Goal: Task Accomplishment & Management: Use online tool/utility

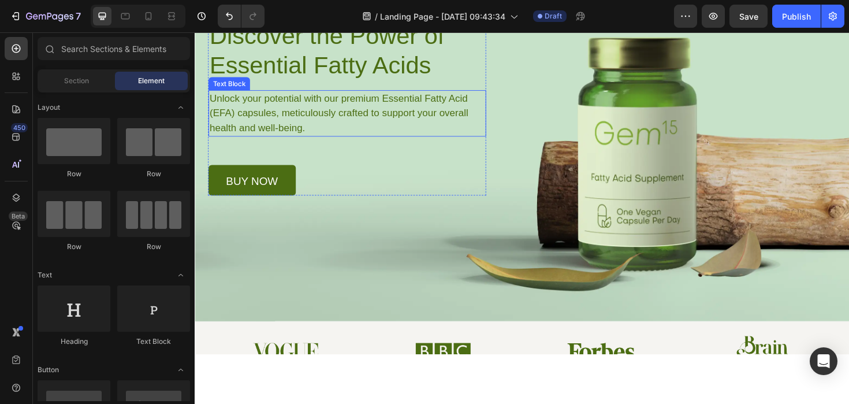
scroll to position [58, 0]
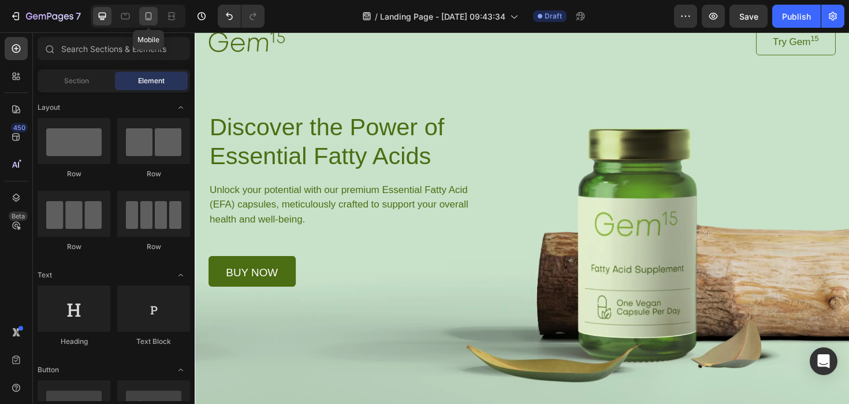
click at [148, 8] on div at bounding box center [148, 16] width 18 height 18
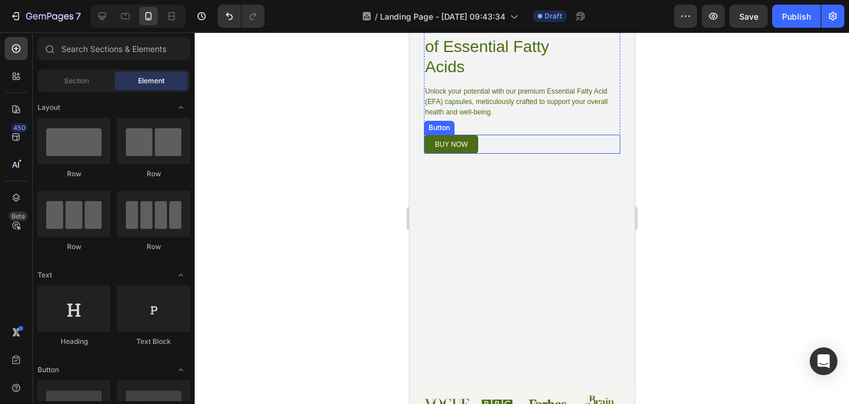
scroll to position [130, 0]
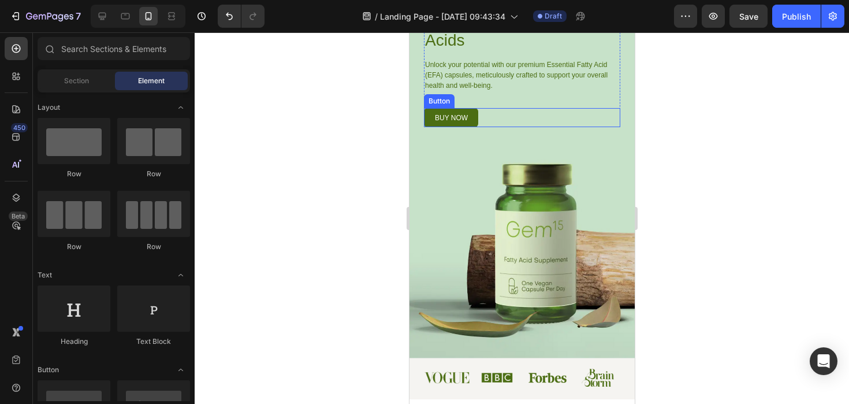
click at [477, 119] on link "buy now" at bounding box center [450, 117] width 54 height 19
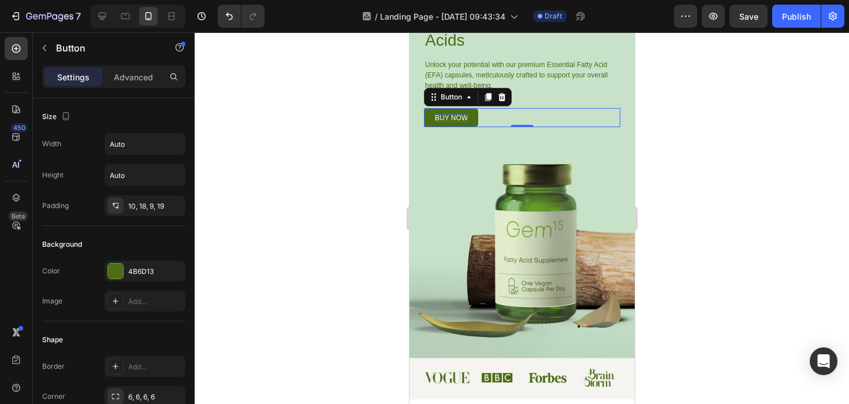
click at [464, 121] on p "buy now" at bounding box center [450, 118] width 33 height 8
click at [482, 120] on div "buy now Button 0" at bounding box center [521, 117] width 196 height 19
click at [478, 120] on div "buy now Button 0" at bounding box center [521, 117] width 196 height 19
click at [475, 120] on link "buy now" at bounding box center [450, 117] width 54 height 19
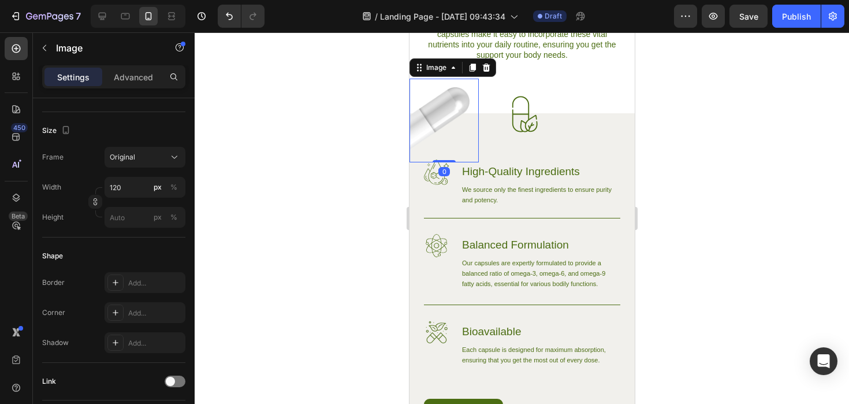
scroll to position [0, 0]
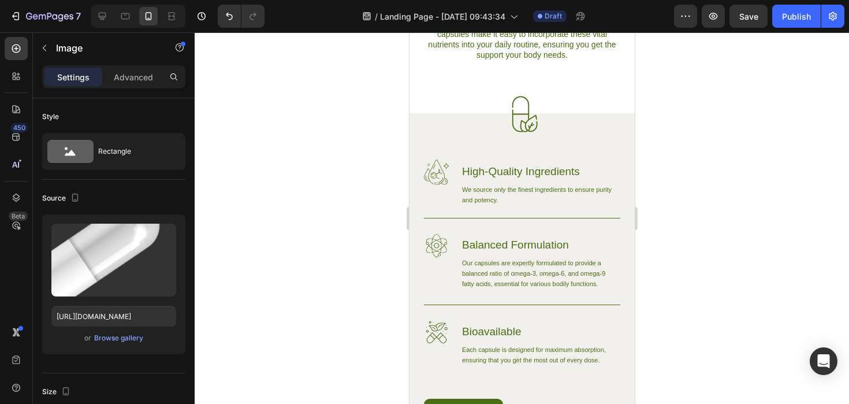
click at [708, 170] on div at bounding box center [522, 217] width 655 height 371
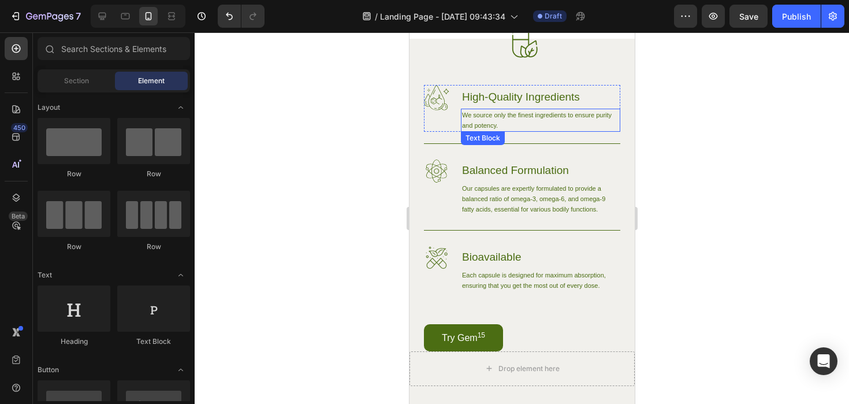
scroll to position [656, 0]
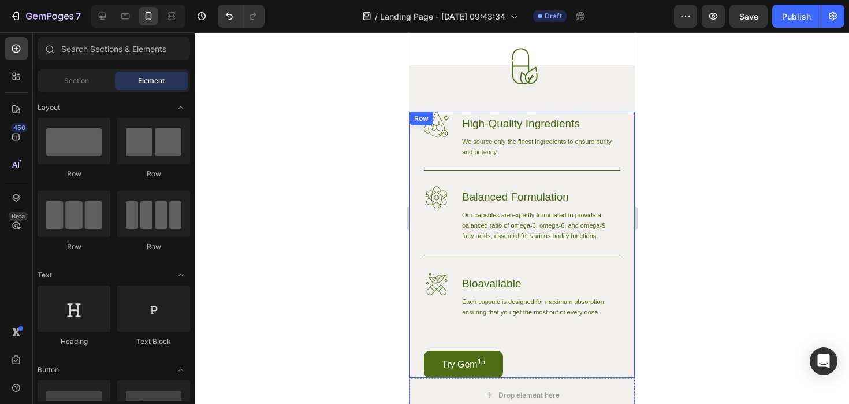
click at [693, 183] on div at bounding box center [522, 217] width 655 height 371
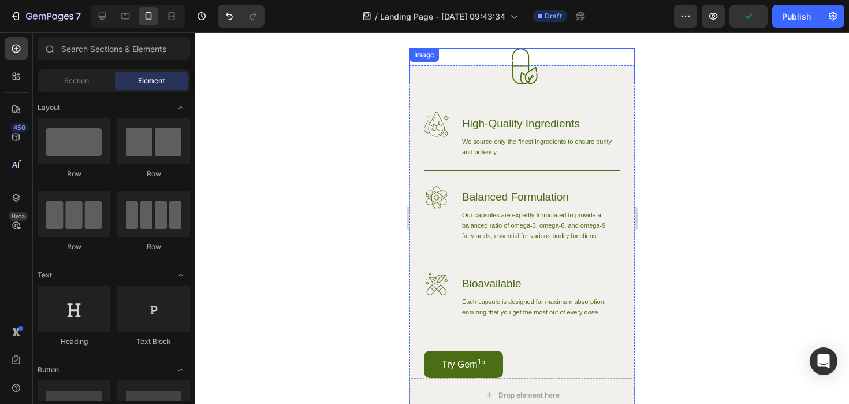
click at [515, 61] on img at bounding box center [522, 66] width 36 height 36
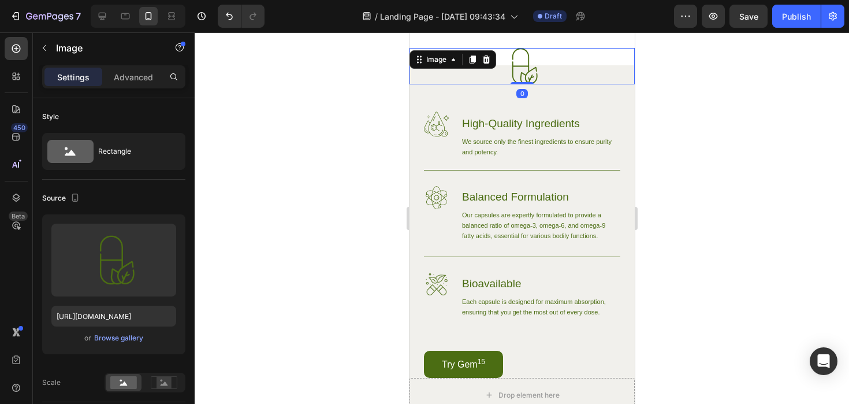
click at [663, 115] on div at bounding box center [522, 217] width 655 height 371
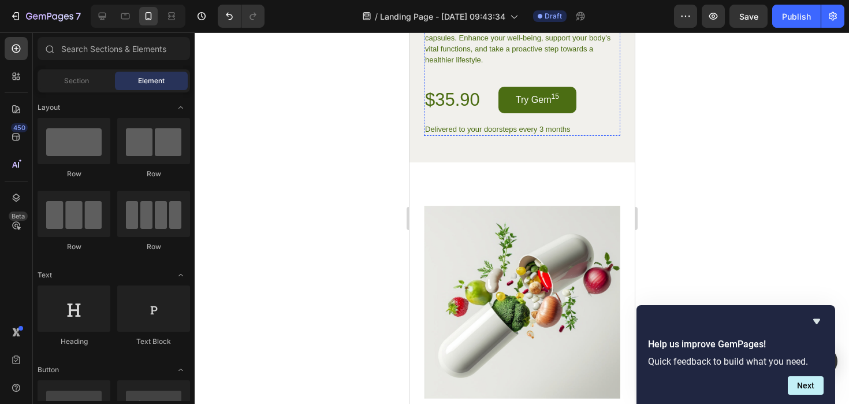
scroll to position [2622, 0]
